Goal: Communication & Community: Answer question/provide support

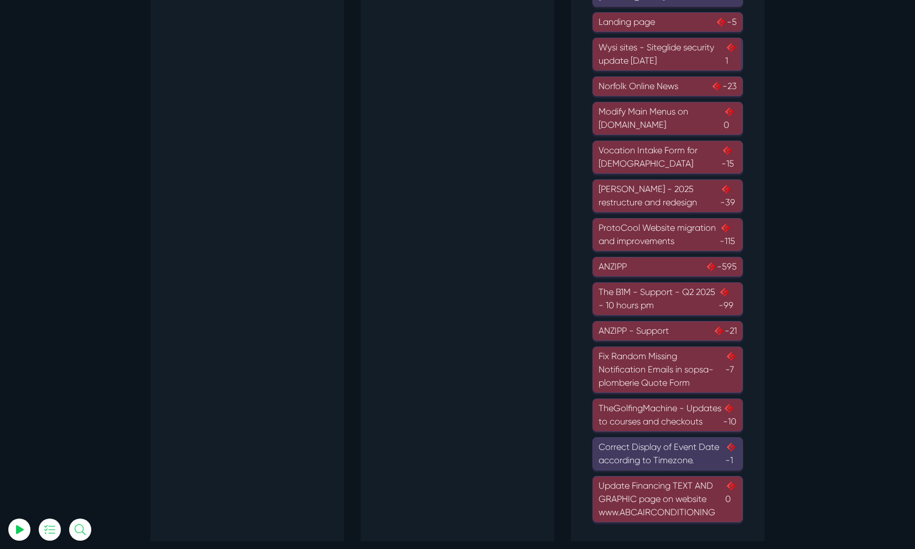
scroll to position [753, 0]
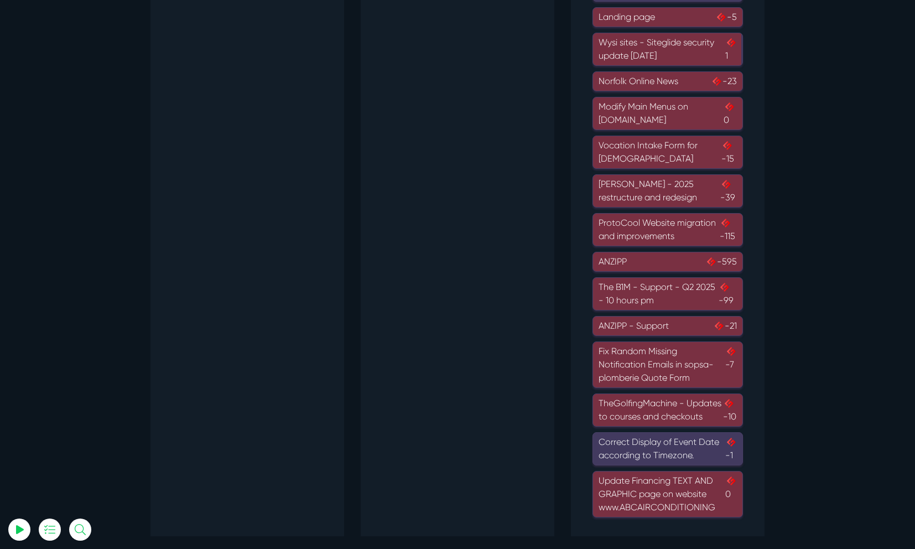
click at [667, 485] on div "Update Financing TEXT AND GRAPHIC page on website www.ABCAIRCONDITIONING 0" at bounding box center [668, 494] width 138 height 40
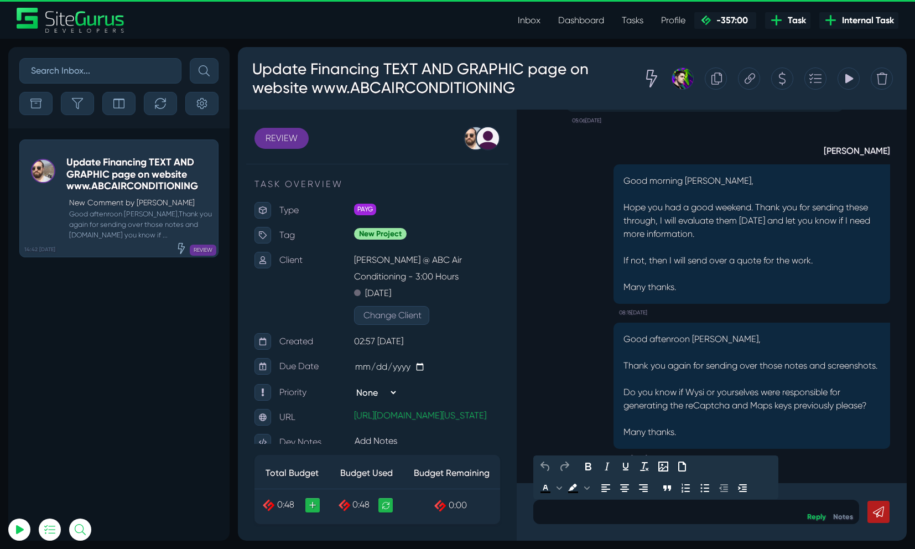
click at [678, 513] on p at bounding box center [696, 511] width 309 height 13
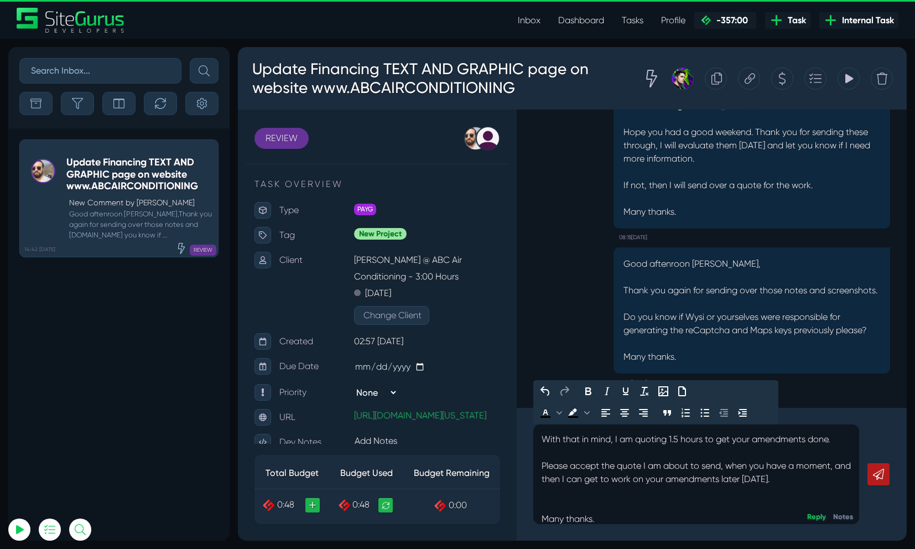
scroll to position [44, 0]
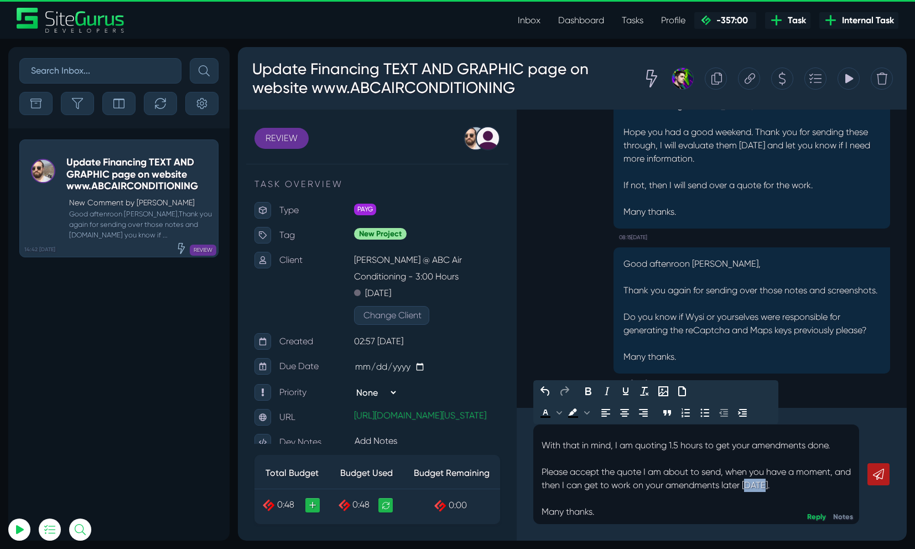
drag, startPoint x: 765, startPoint y: 487, endPoint x: 786, endPoint y: 488, distance: 21.1
click at [786, 488] on p "Good morning [PERSON_NAME], I have decided that Wysi will create the necessary …" at bounding box center [696, 452] width 309 height 133
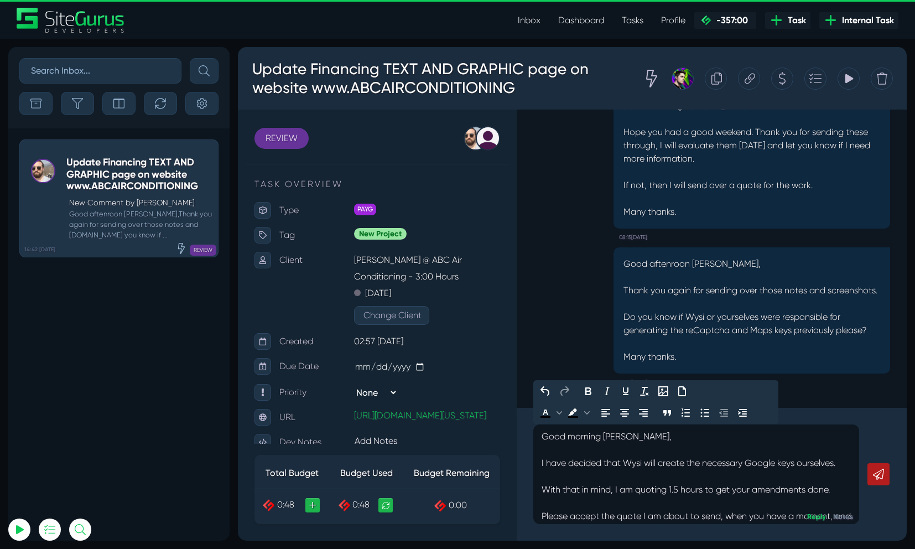
click at [706, 465] on p "Good morning [PERSON_NAME], I have decided that Wysi will create the necessary …" at bounding box center [696, 496] width 309 height 133
click at [884, 475] on icon at bounding box center [878, 474] width 11 height 11
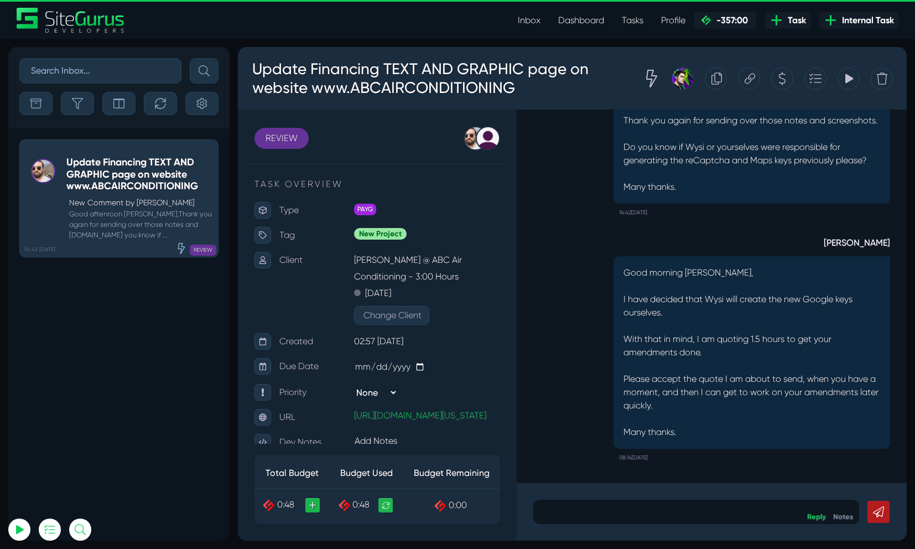
click at [785, 79] on icon at bounding box center [783, 78] width 8 height 21
